Goal: Information Seeking & Learning: Check status

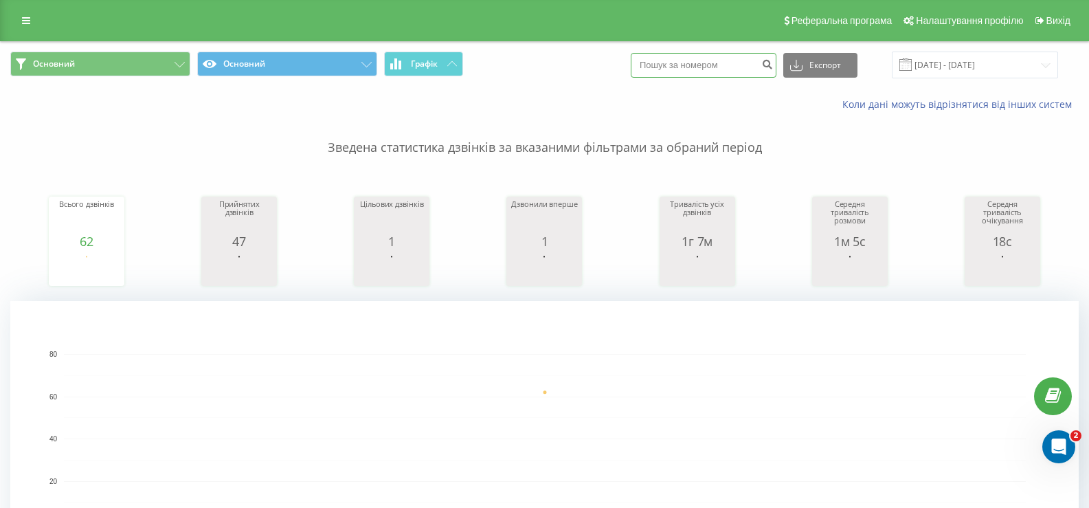
paste input "380639036930"
type input "380639036930"
click at [773, 63] on icon "submit" at bounding box center [767, 62] width 12 height 8
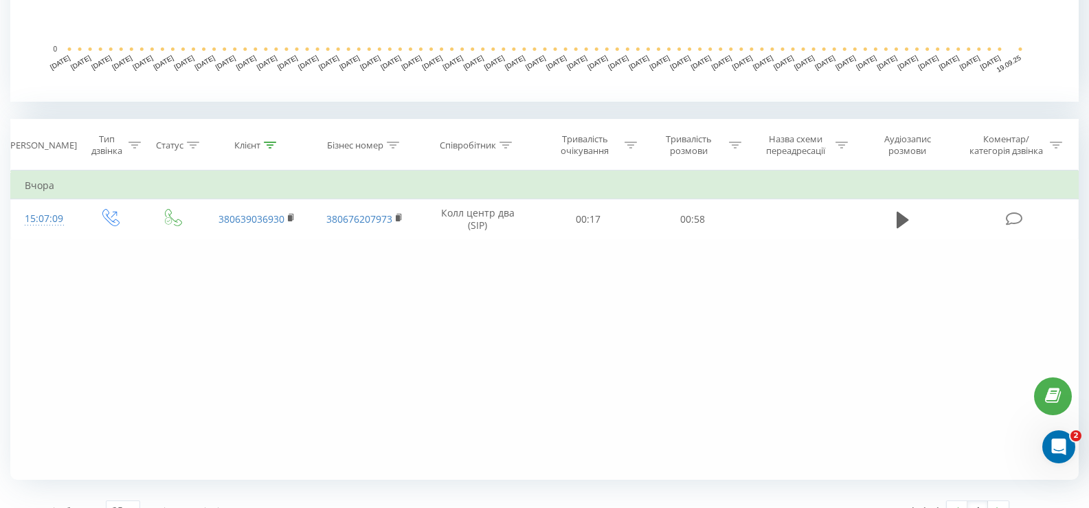
scroll to position [481, 0]
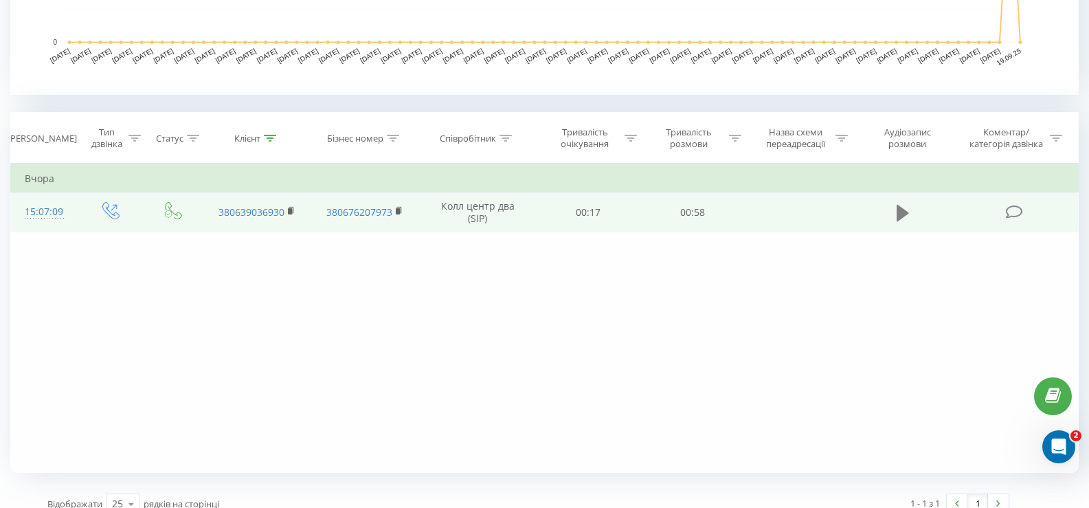
click at [906, 214] on icon at bounding box center [903, 212] width 12 height 16
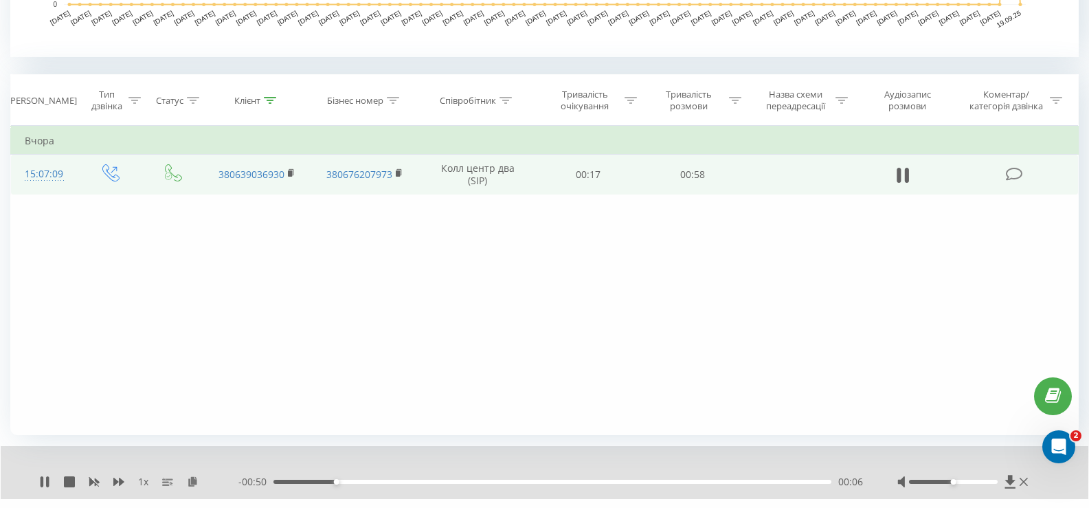
scroll to position [550, 0]
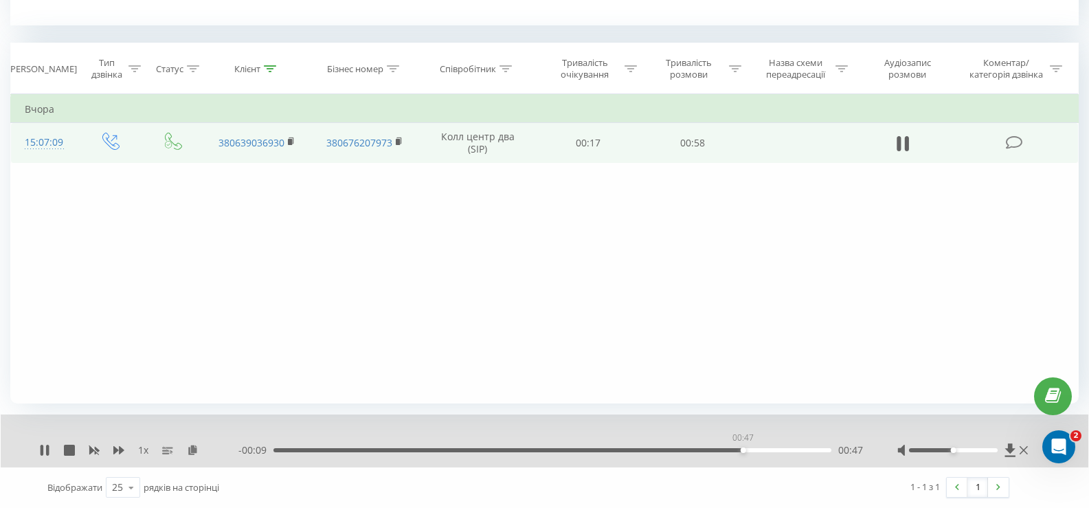
click at [743, 450] on div "00:47" at bounding box center [552, 450] width 558 height 4
click at [789, 451] on div "00:48" at bounding box center [552, 450] width 558 height 4
click at [816, 448] on div "00:55" at bounding box center [552, 450] width 558 height 4
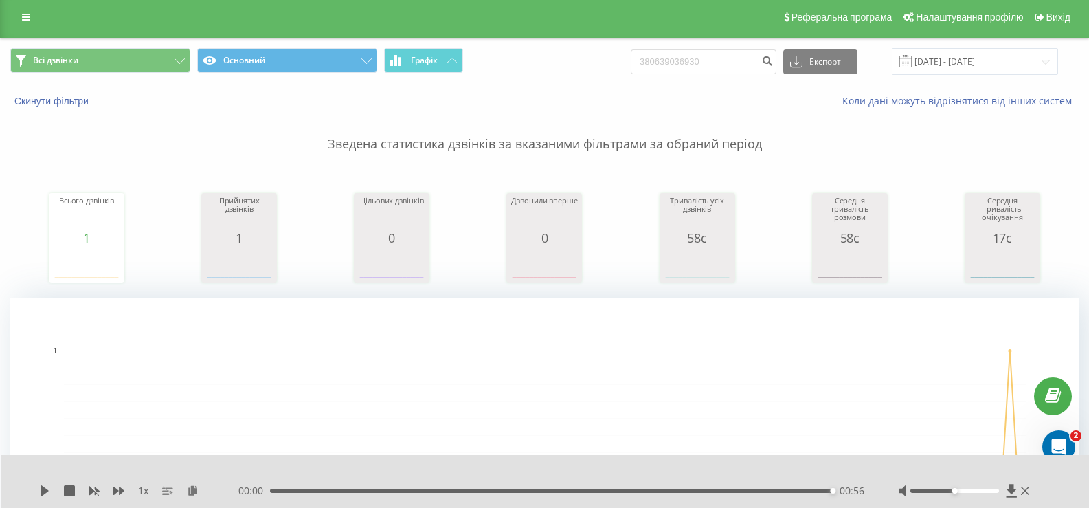
scroll to position [0, 0]
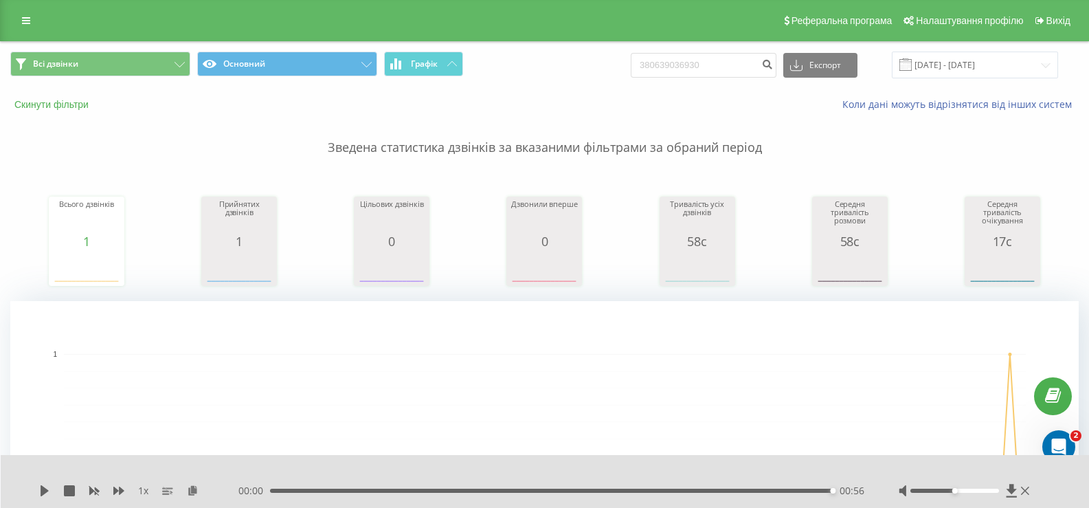
click at [64, 103] on button "Скинути фільтри" at bounding box center [52, 104] width 85 height 12
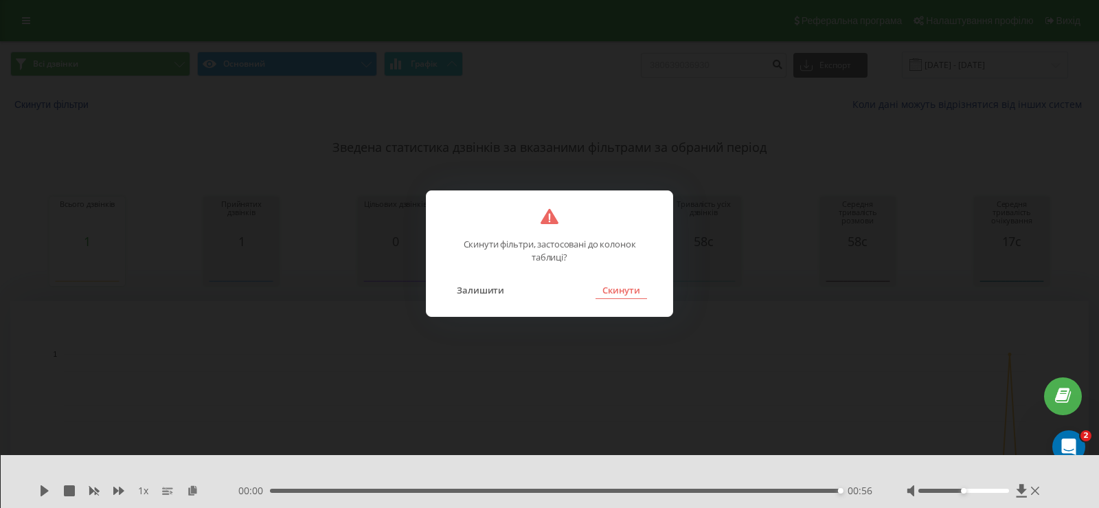
click at [627, 296] on button "Скинути" at bounding box center [622, 290] width 52 height 18
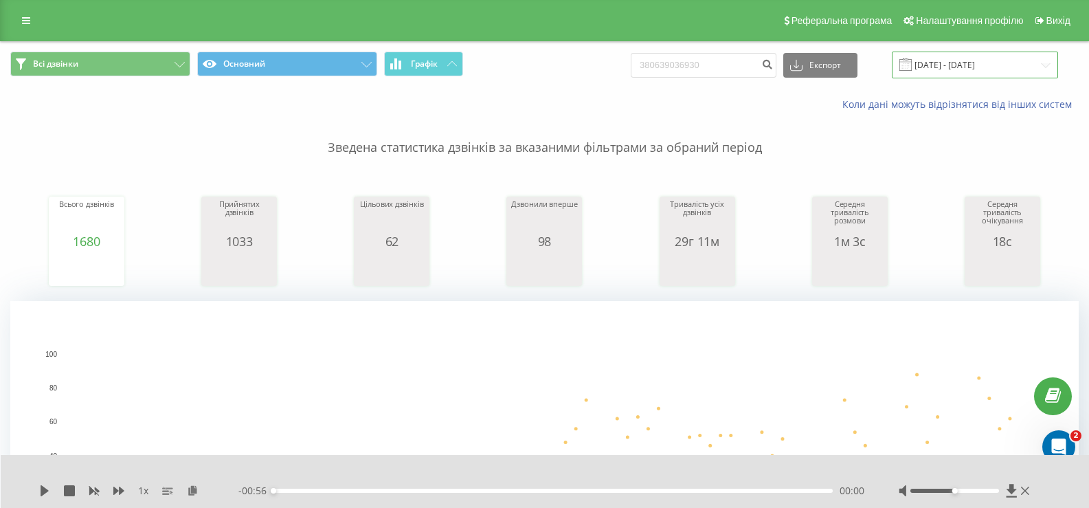
click at [997, 66] on input "19.06.2025 - 19.09.2025" at bounding box center [975, 65] width 166 height 27
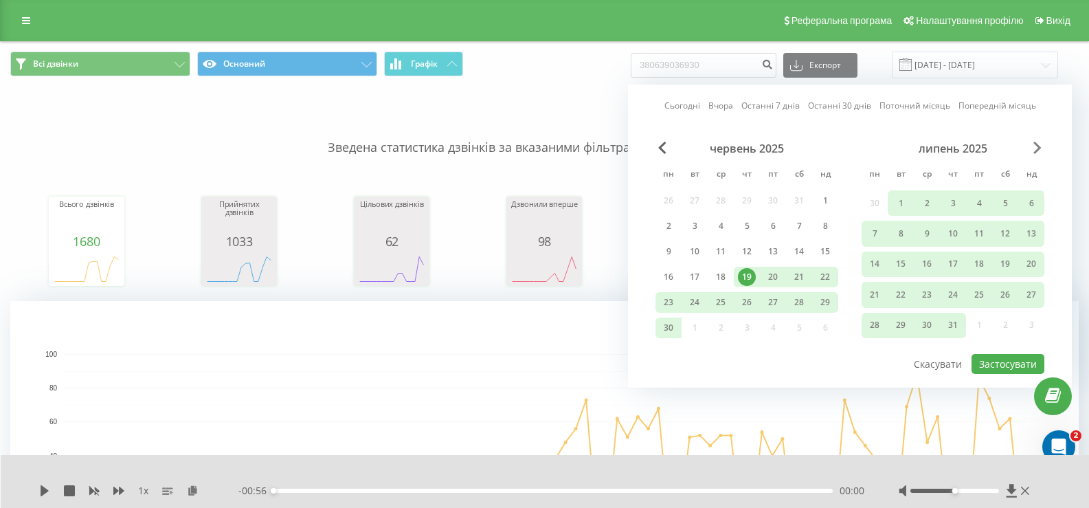
click at [1033, 148] on span "Next Month" at bounding box center [1037, 148] width 8 height 12
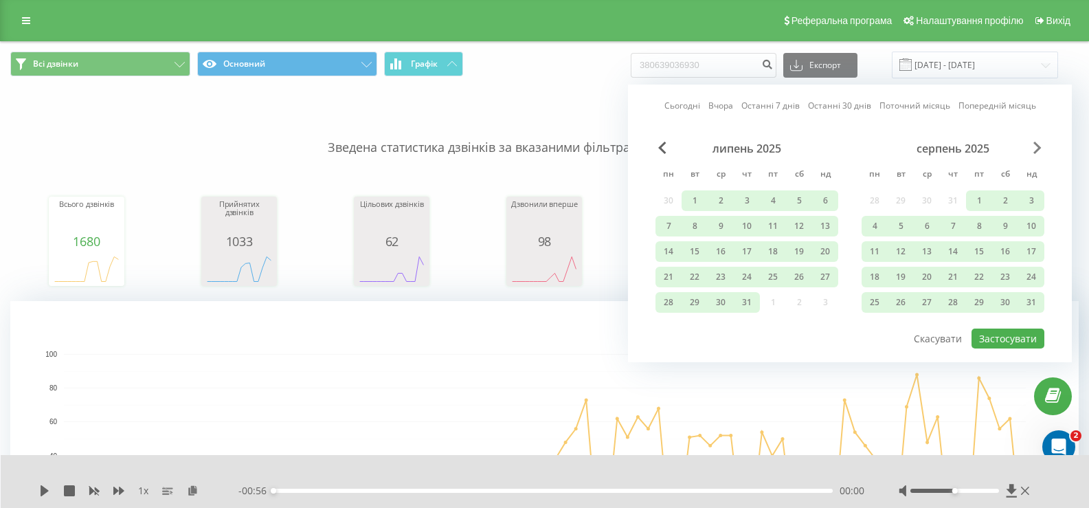
click at [1033, 148] on span "Next Month" at bounding box center [1037, 148] width 8 height 12
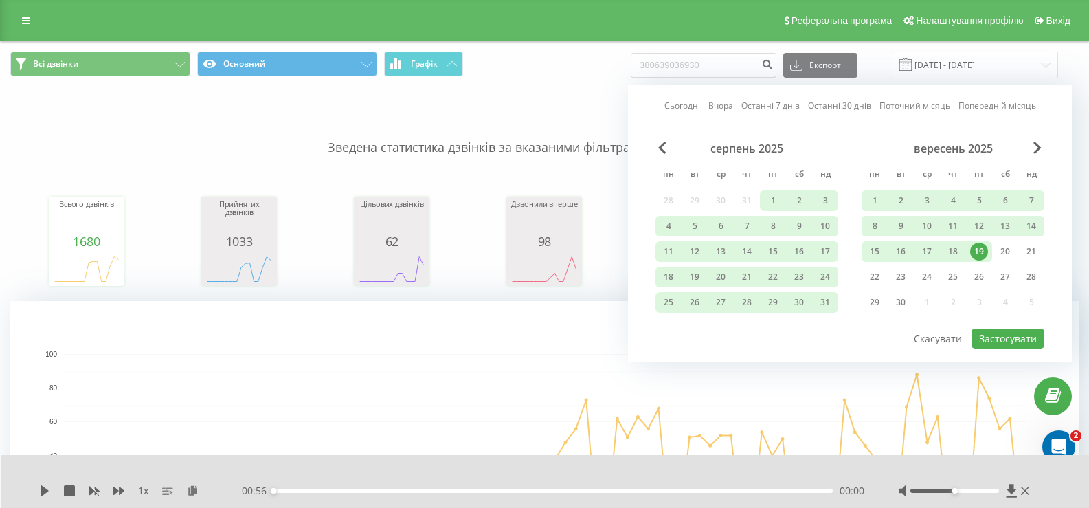
click at [978, 257] on div "19" at bounding box center [979, 252] width 18 height 18
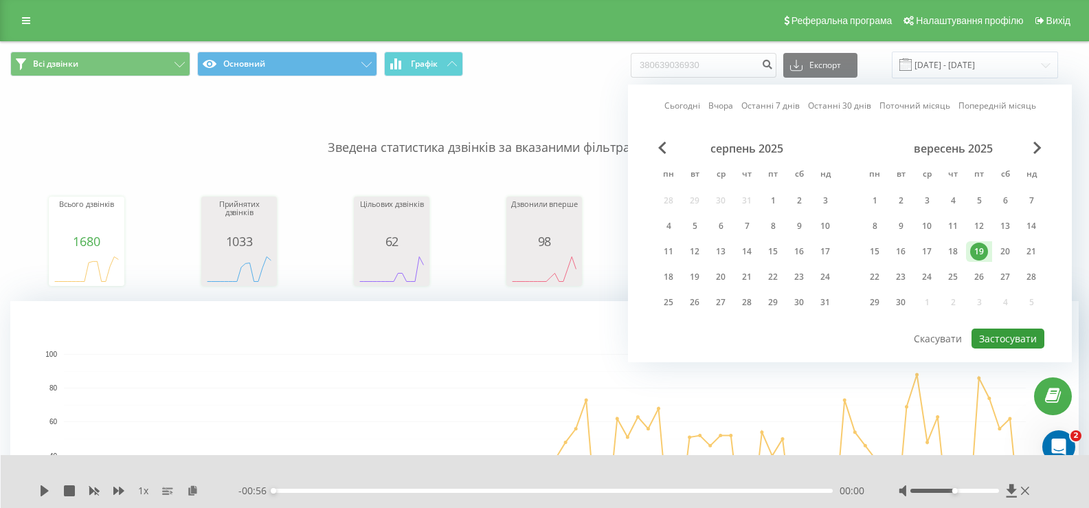
click at [1004, 341] on button "Застосувати" at bounding box center [1008, 338] width 73 height 20
type input "19.09.2025 - 19.09.2025"
